Goal: Information Seeking & Learning: Learn about a topic

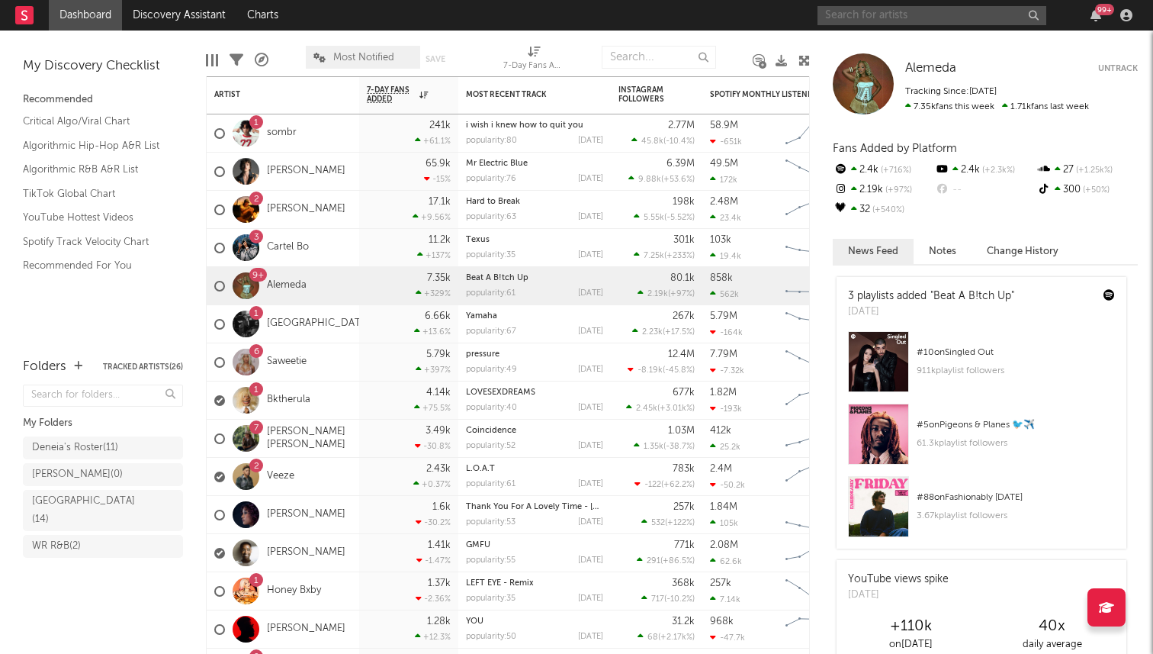
click at [913, 18] on input "text" at bounding box center [931, 15] width 229 height 19
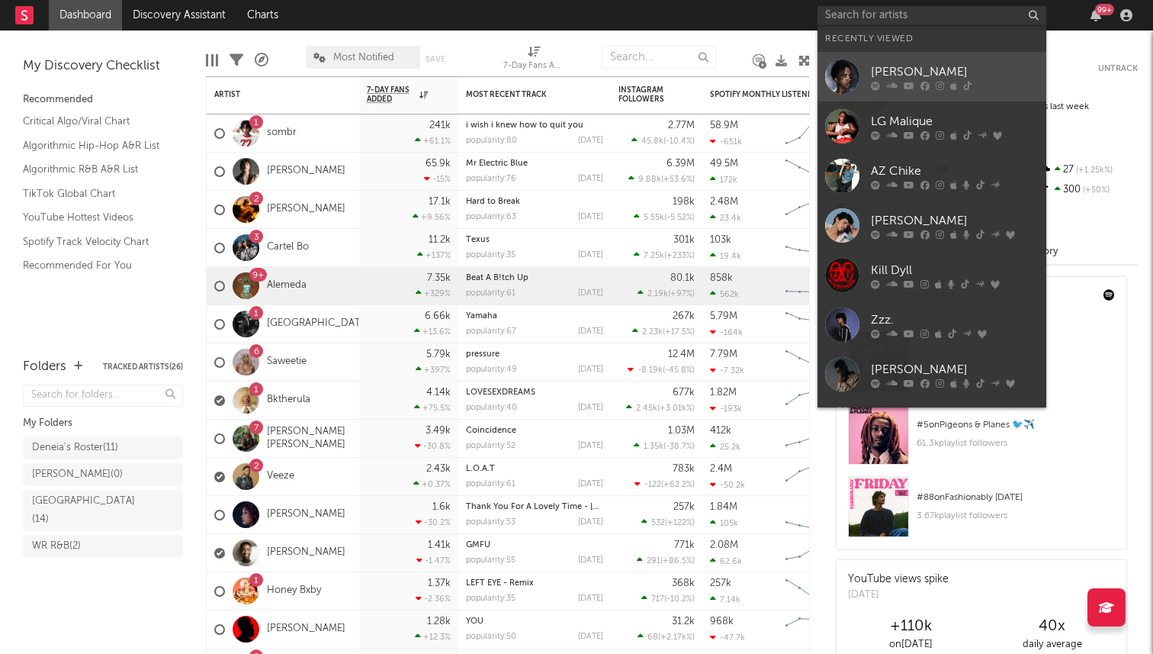
click at [904, 74] on div "[PERSON_NAME]" at bounding box center [955, 72] width 168 height 18
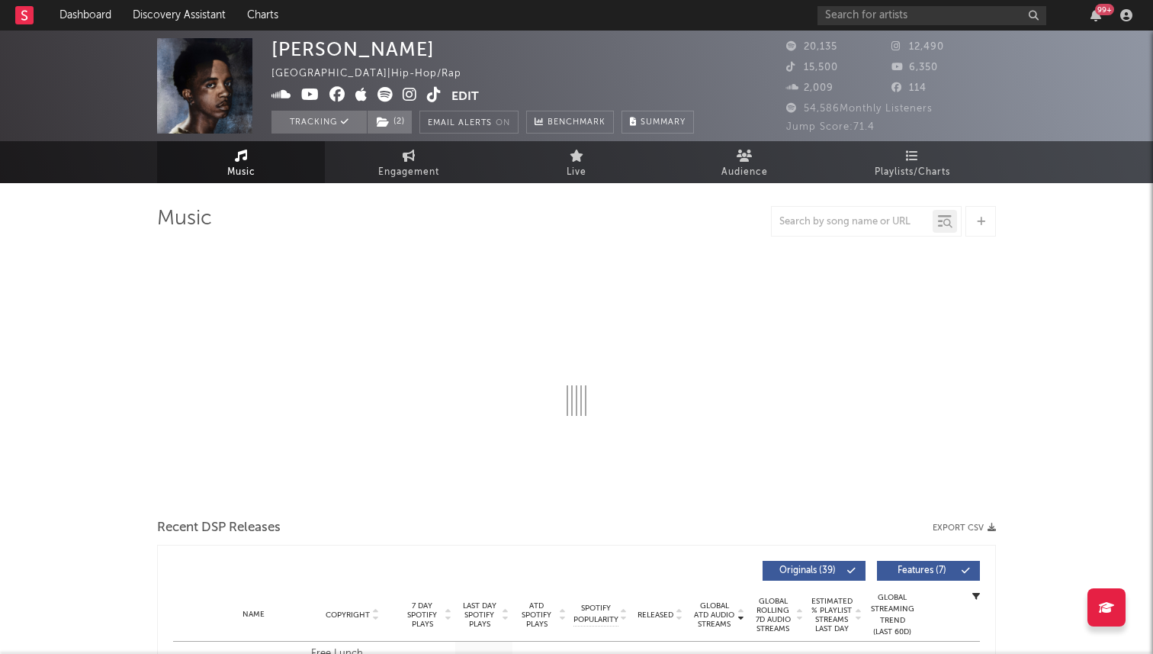
select select "6m"
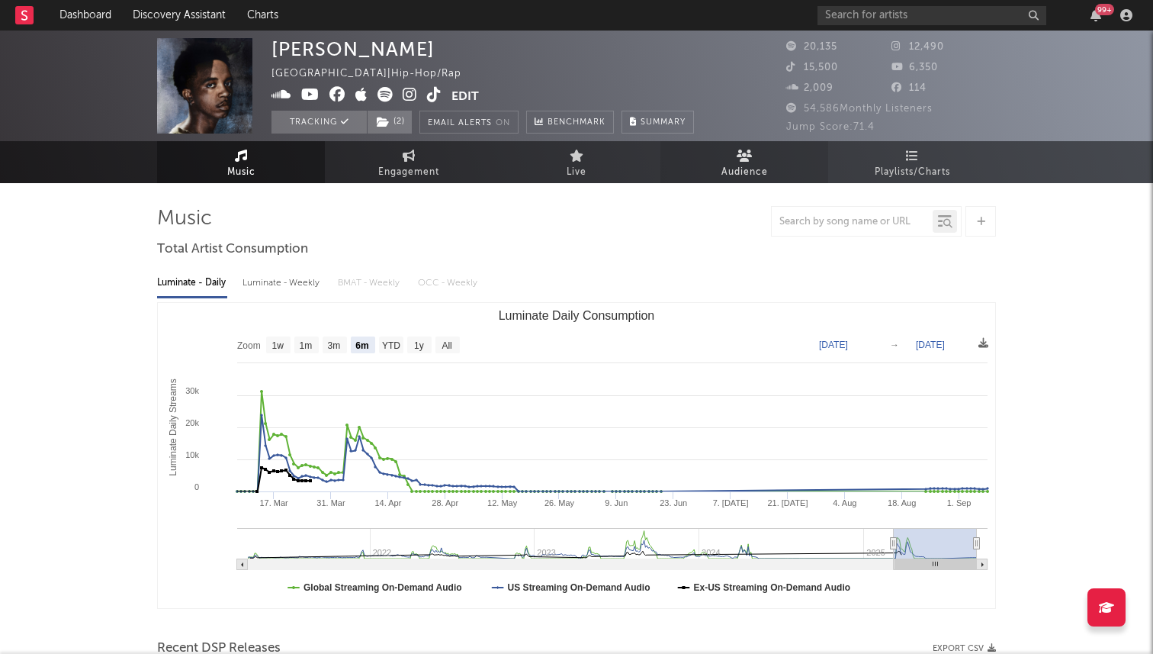
click at [740, 170] on span "Audience" at bounding box center [744, 172] width 47 height 18
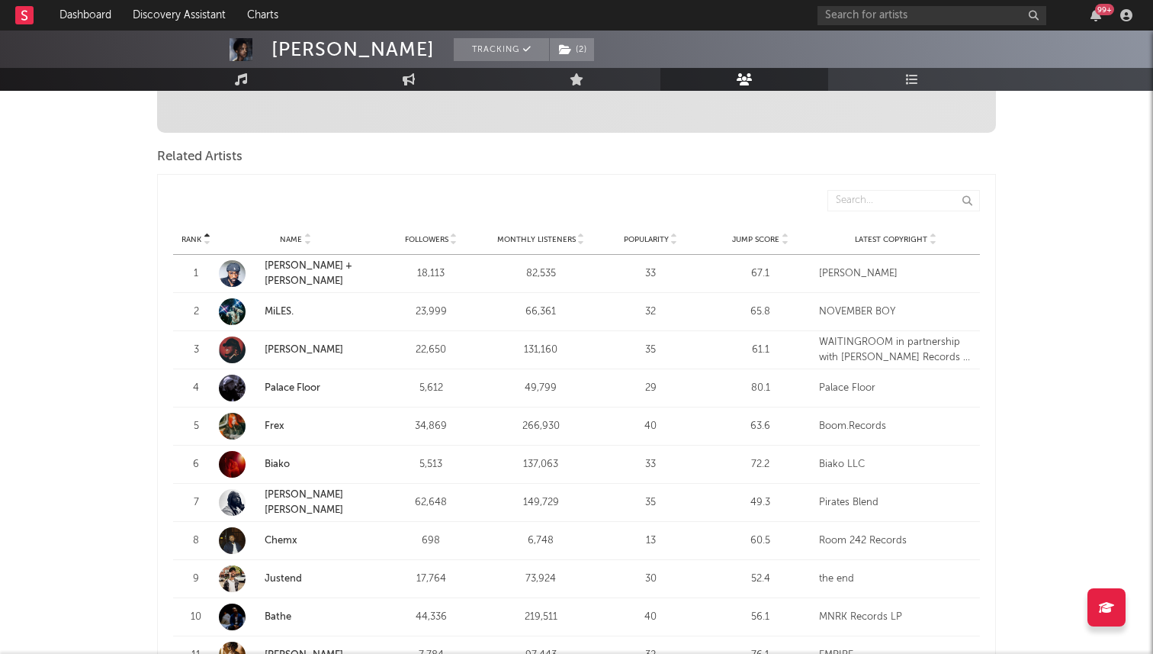
scroll to position [484, 0]
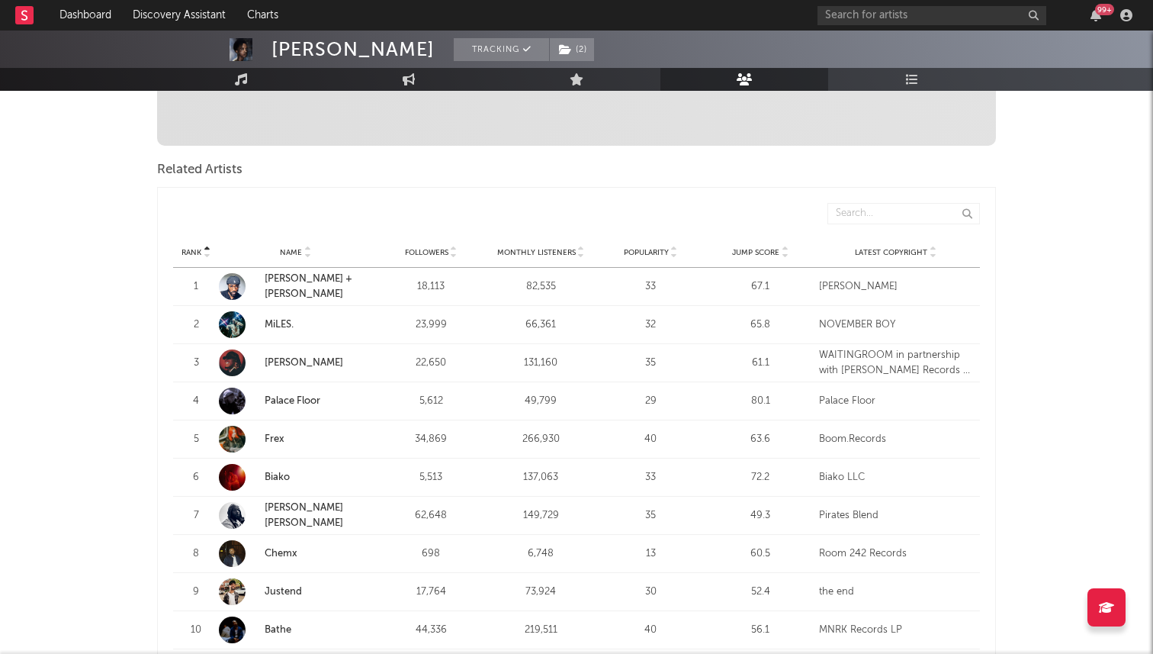
click at [422, 248] on span "Followers" at bounding box center [426, 252] width 43 height 9
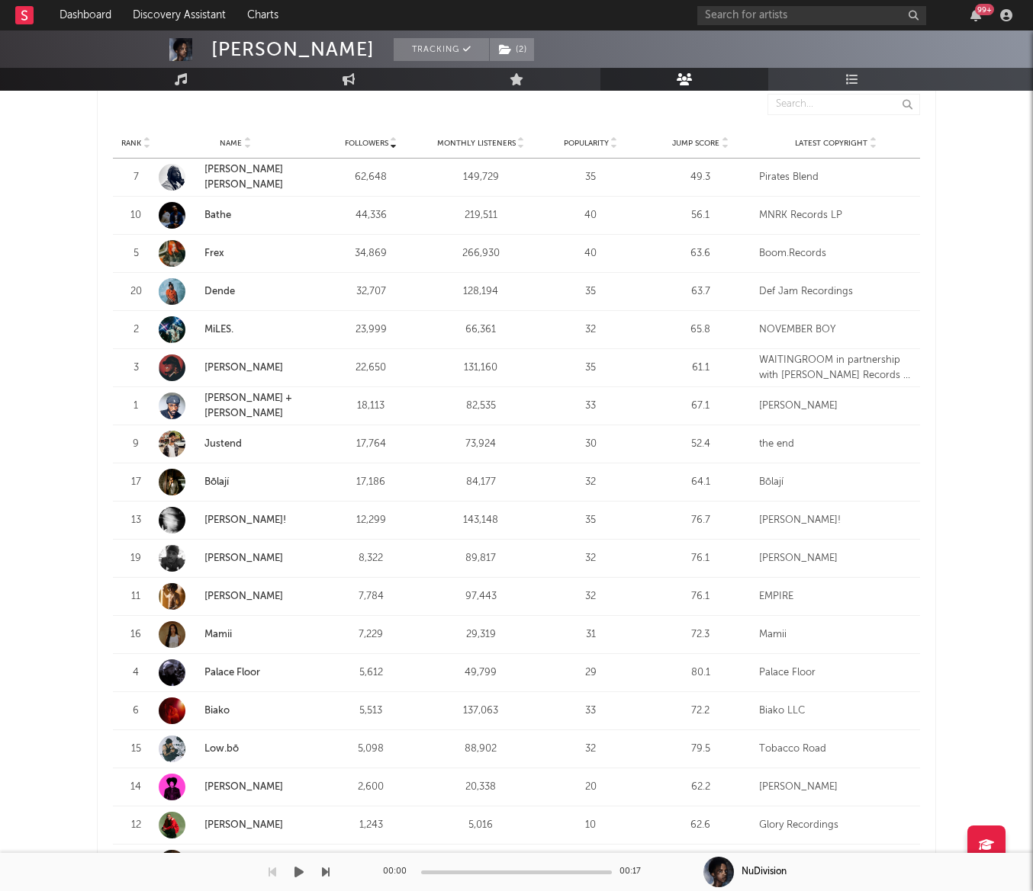
scroll to position [599, 0]
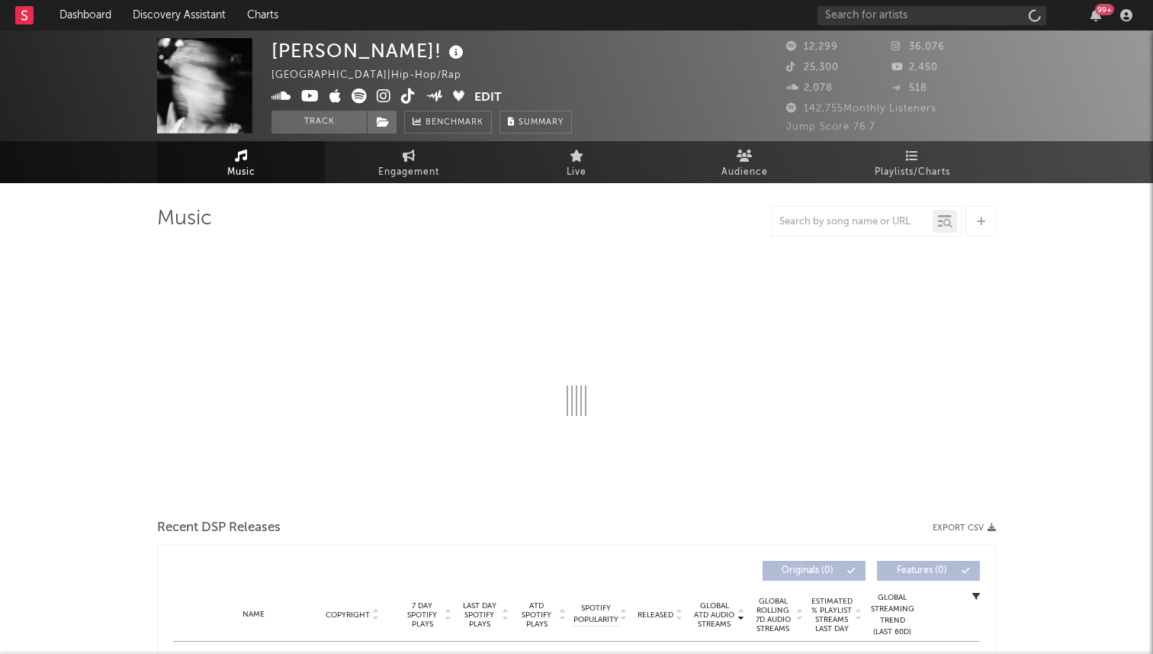
select select "6m"
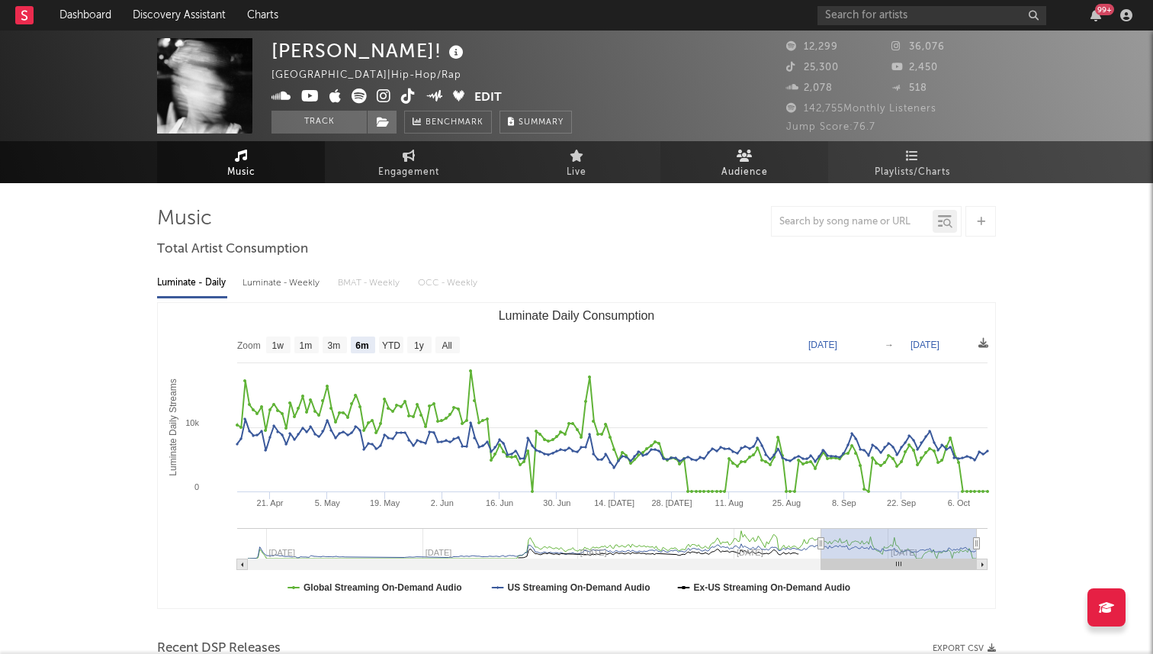
click at [740, 159] on icon at bounding box center [745, 155] width 16 height 12
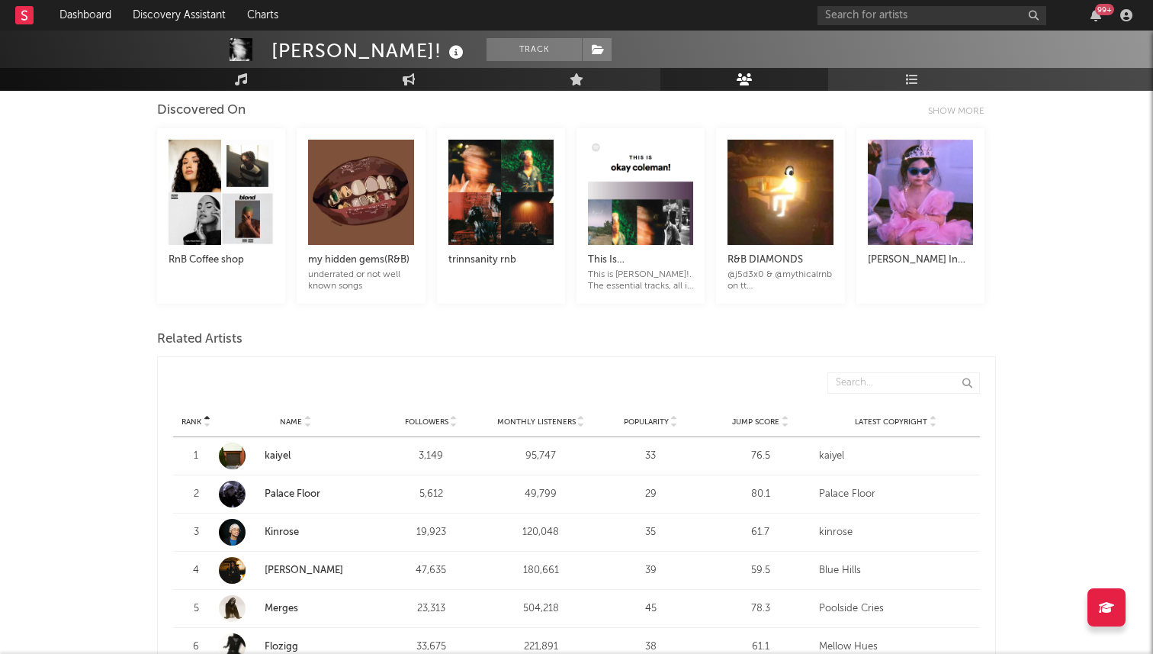
scroll to position [284, 0]
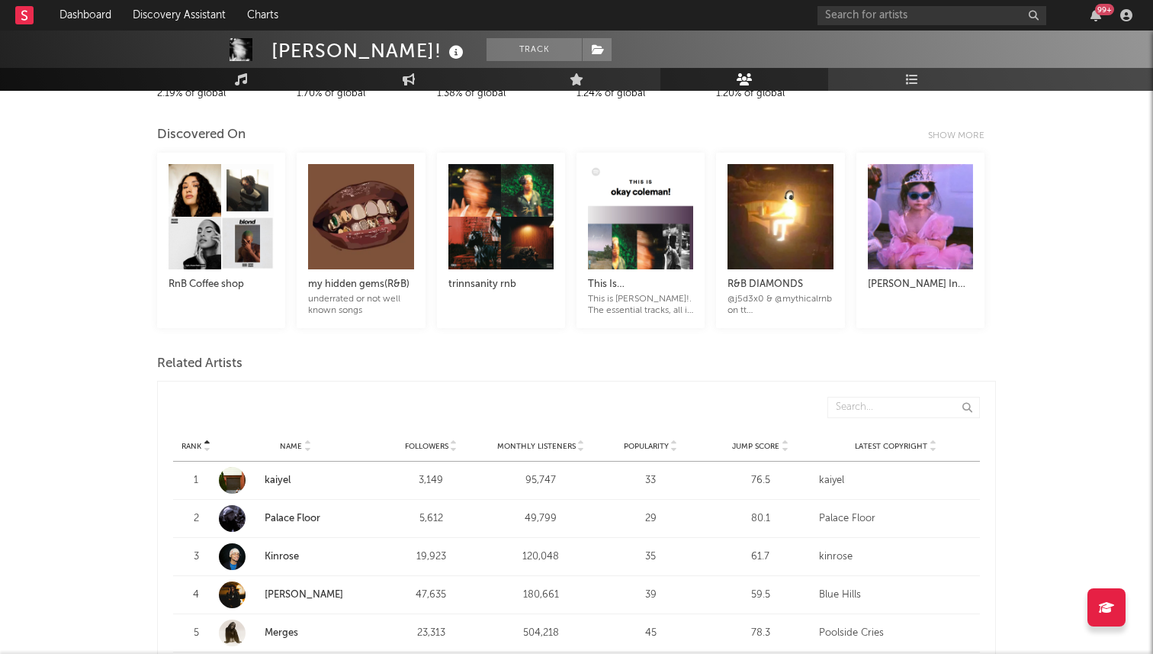
click at [419, 447] on span "Followers" at bounding box center [426, 446] width 43 height 9
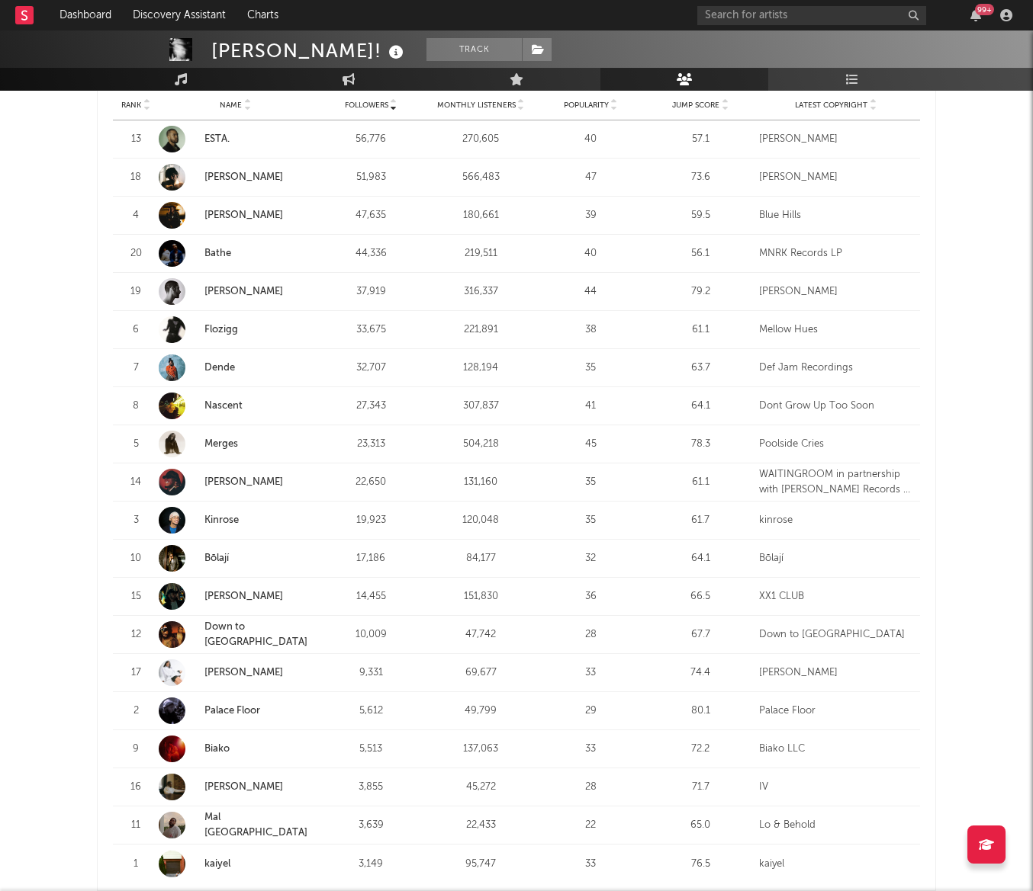
scroll to position [623, 0]
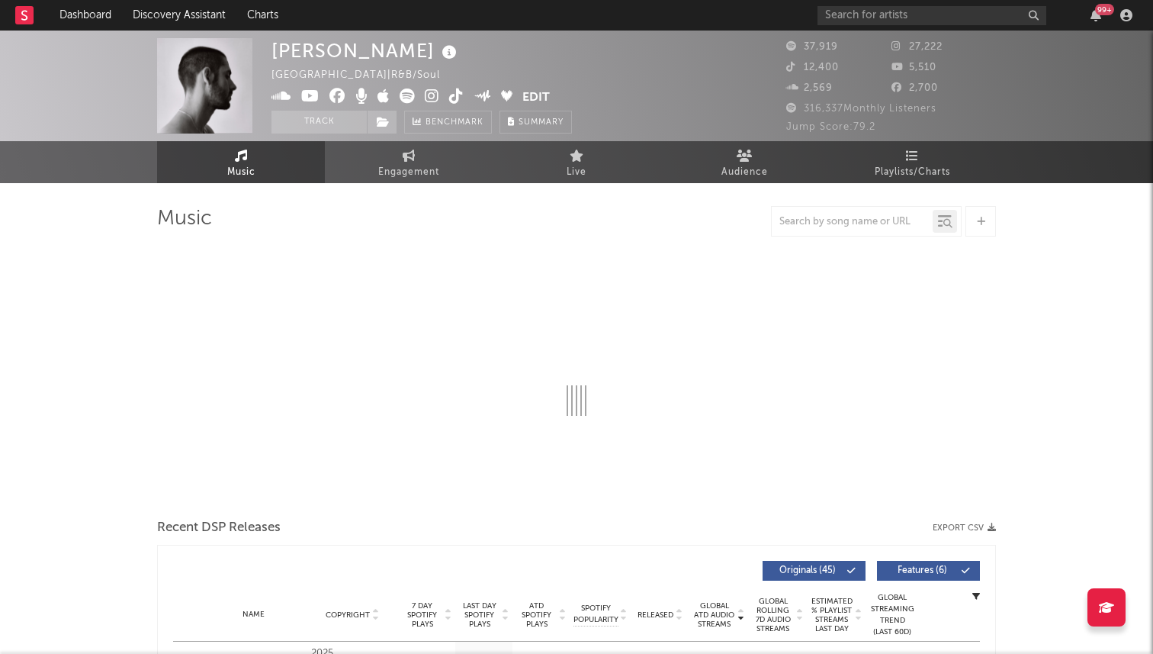
select select "6m"
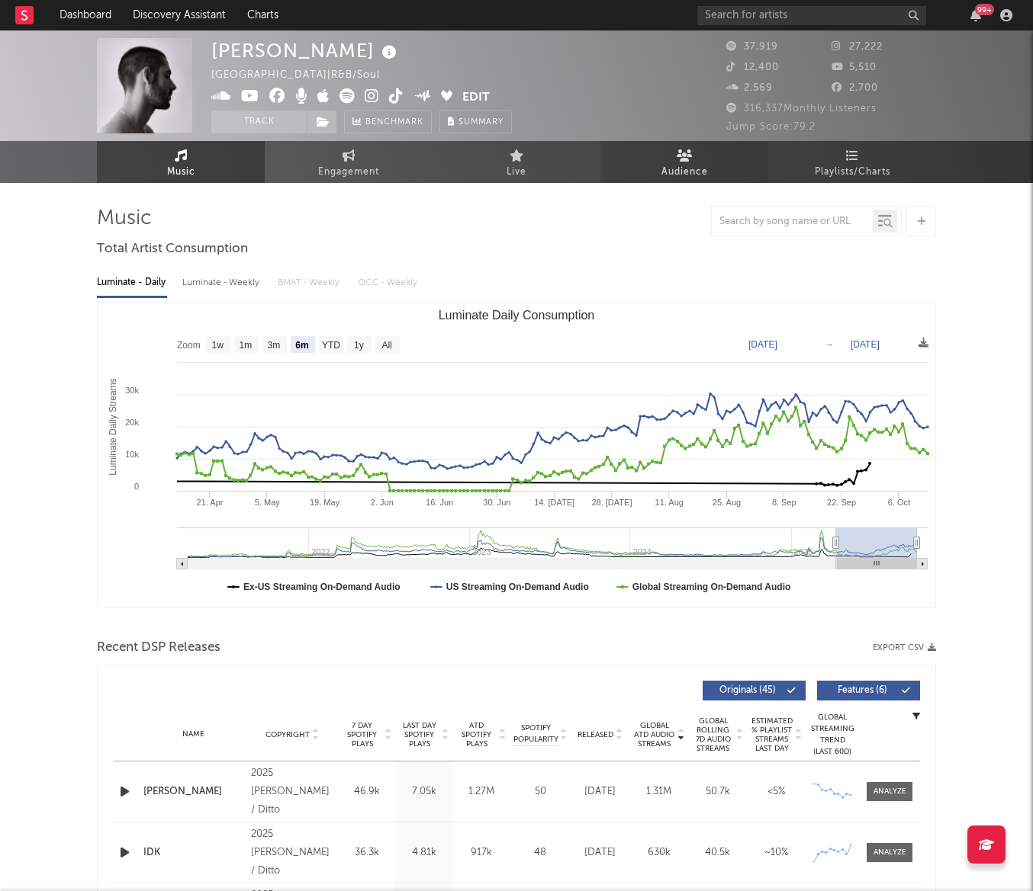
click at [692, 160] on icon at bounding box center [684, 155] width 16 height 12
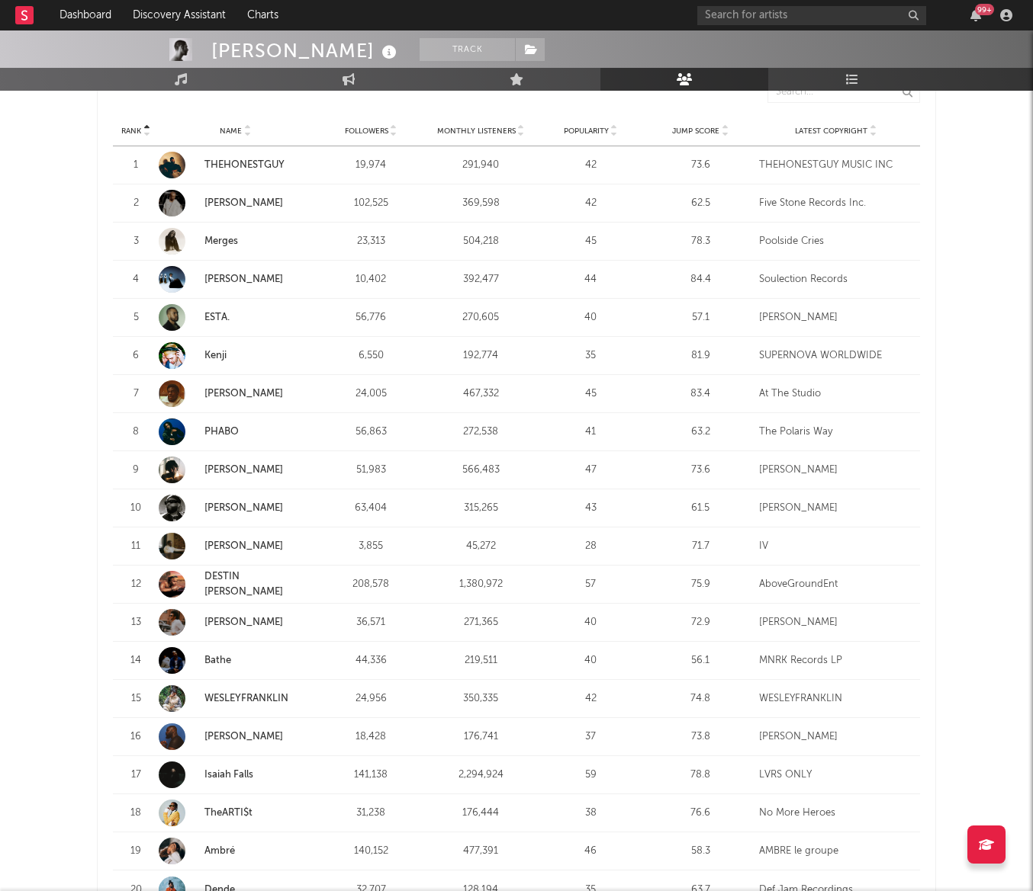
scroll to position [618, 0]
